Goal: Navigation & Orientation: Find specific page/section

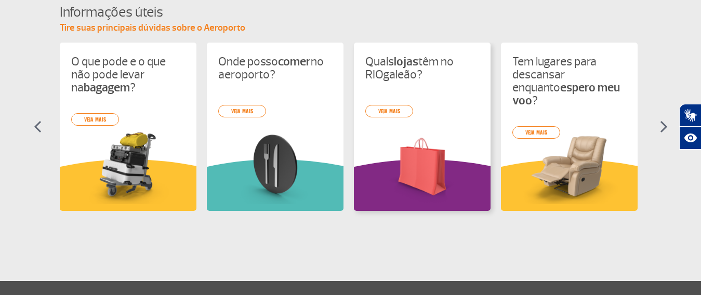
scroll to position [591, 0]
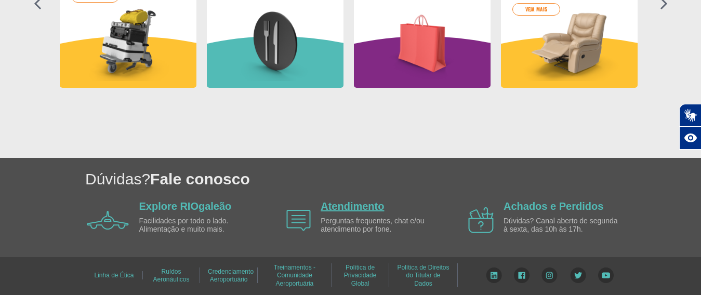
click at [353, 205] on link "Atendimento" at bounding box center [352, 206] width 63 height 11
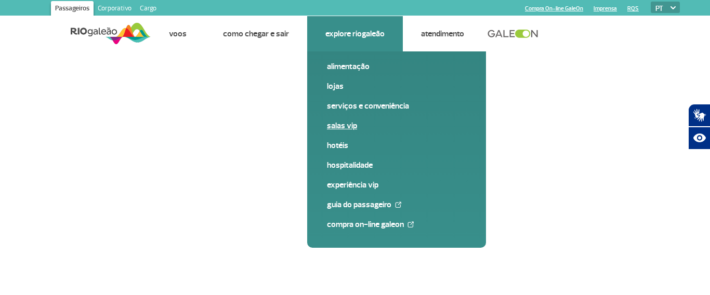
click at [341, 129] on link "Salas VIP" at bounding box center [396, 125] width 139 height 11
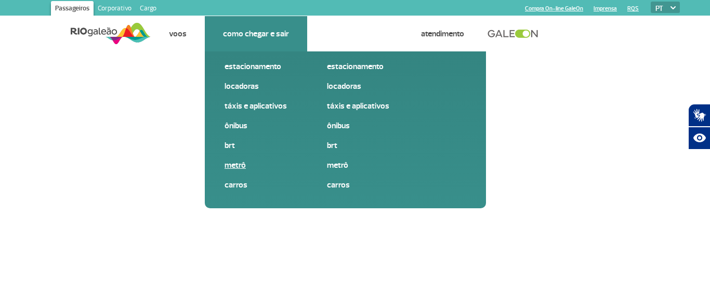
click at [235, 167] on link "Metrô" at bounding box center [294, 165] width 139 height 11
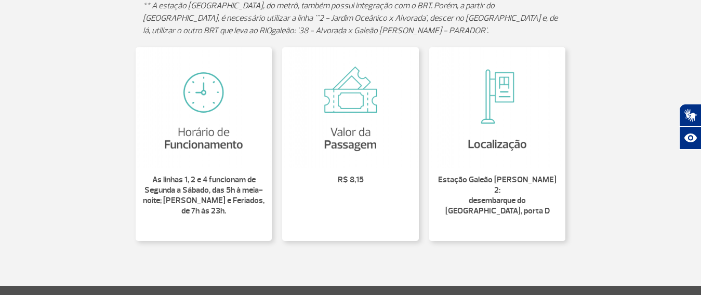
scroll to position [364, 0]
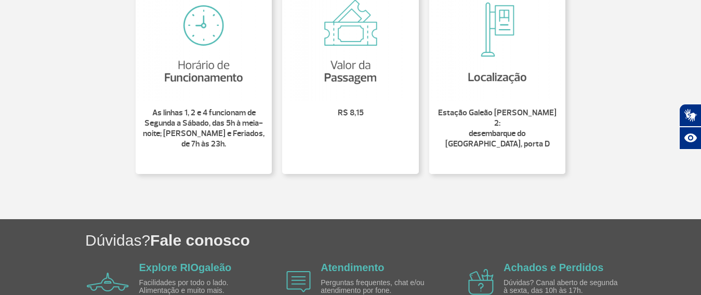
click at [489, 83] on img at bounding box center [497, 40] width 137 height 121
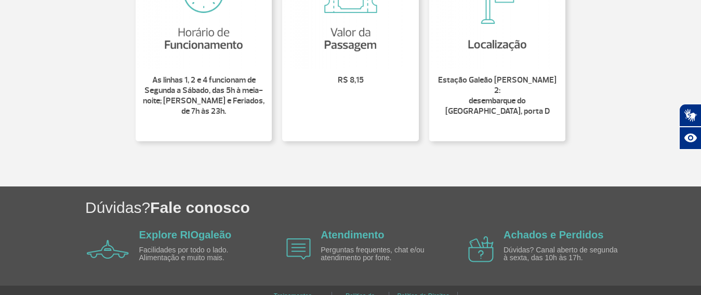
scroll to position [415, 0]
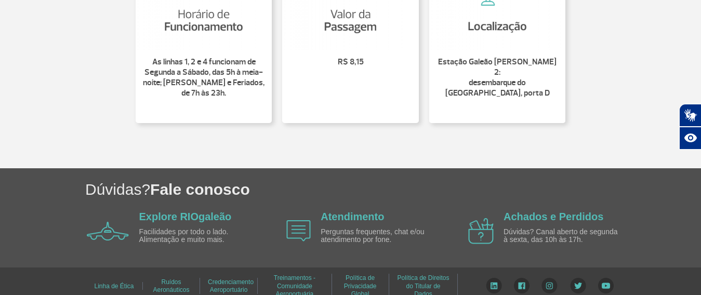
click at [355, 228] on p "Perguntas frequentes, chat e/ou atendimento por fone." at bounding box center [381, 236] width 120 height 16
click at [297, 220] on img at bounding box center [298, 230] width 24 height 21
click at [334, 211] on link "Atendimento" at bounding box center [352, 216] width 63 height 11
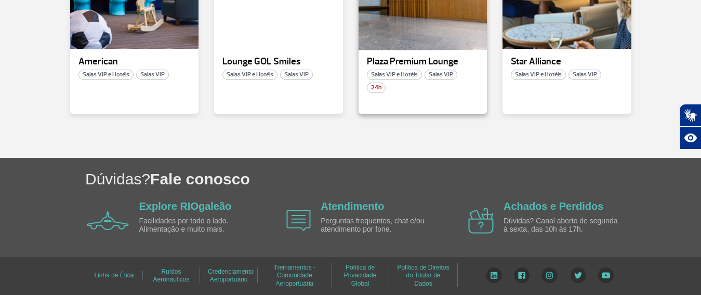
scroll to position [234, 0]
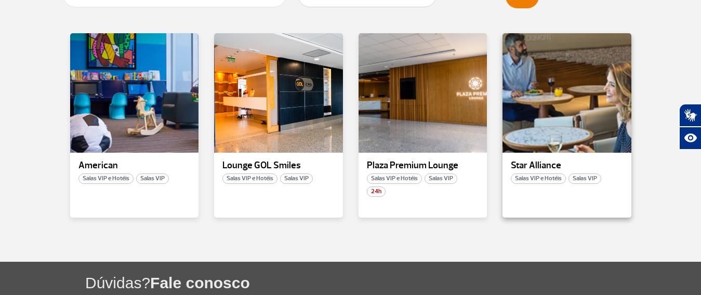
click at [537, 176] on span "Salas VIP e Hotéis" at bounding box center [538, 179] width 55 height 10
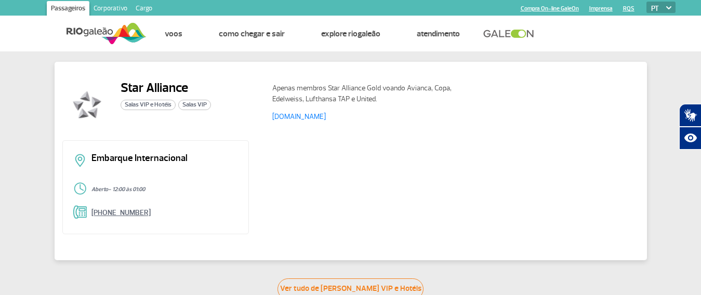
click at [133, 213] on link "[PHONE_NUMBER]" at bounding box center [120, 212] width 59 height 9
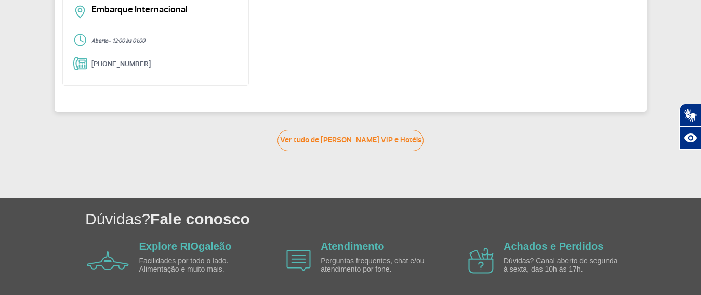
scroll to position [137, 0]
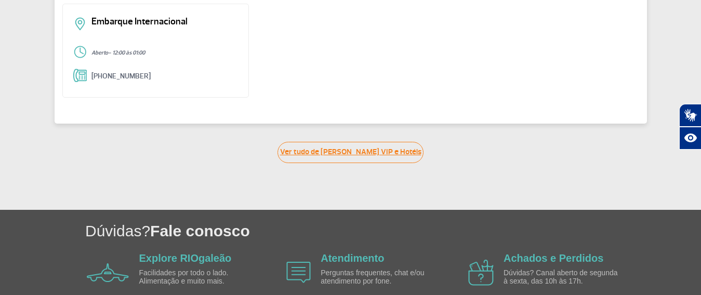
click at [326, 150] on link "Ver tudo de [PERSON_NAME] VIP e Hotéis" at bounding box center [351, 152] width 146 height 21
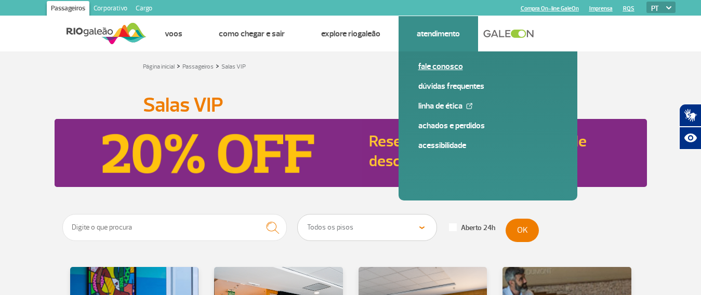
click at [431, 68] on link "Fale conosco" at bounding box center [487, 66] width 139 height 11
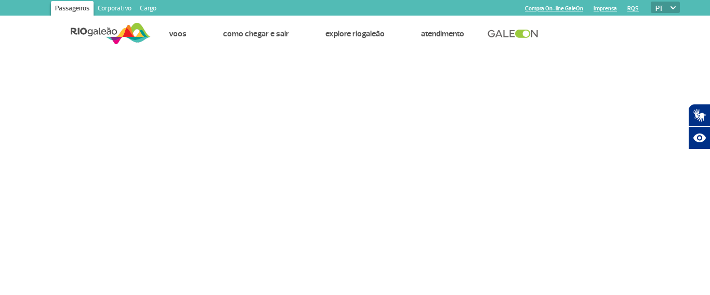
click at [544, 6] on link "Compra On-line GaleOn" at bounding box center [554, 8] width 58 height 7
